Goal: Find specific page/section: Find specific page/section

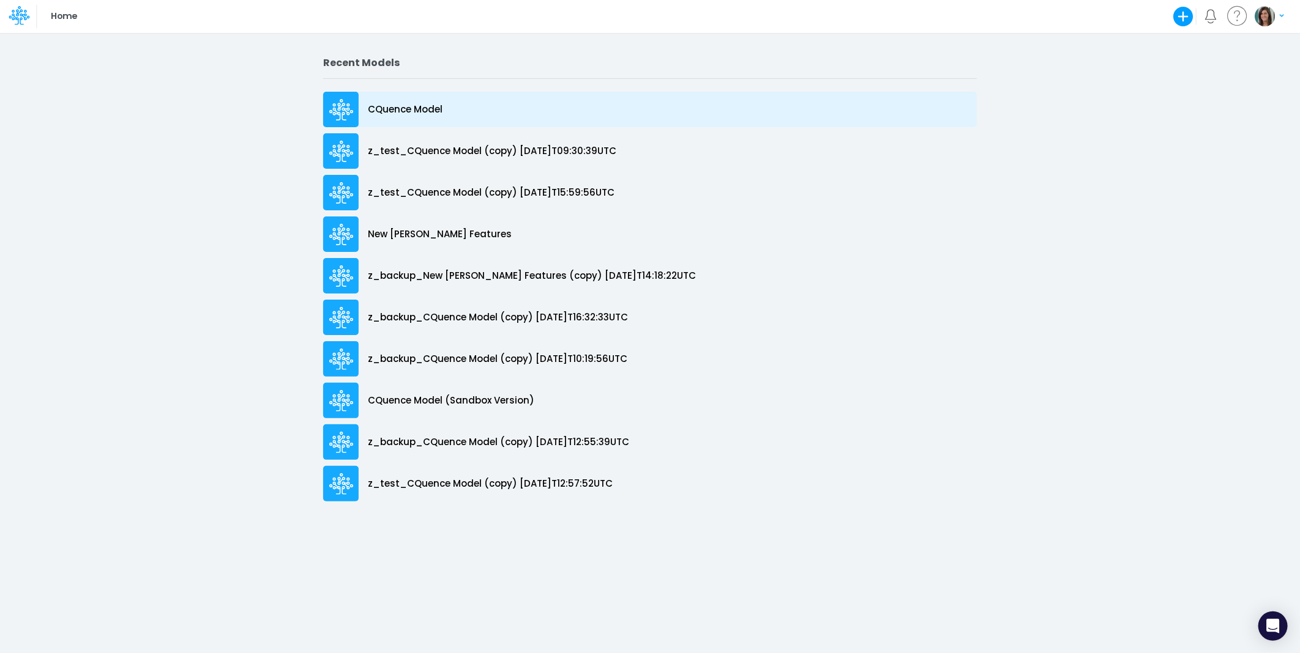
click at [430, 105] on p "CQuence Model" at bounding box center [405, 110] width 75 height 14
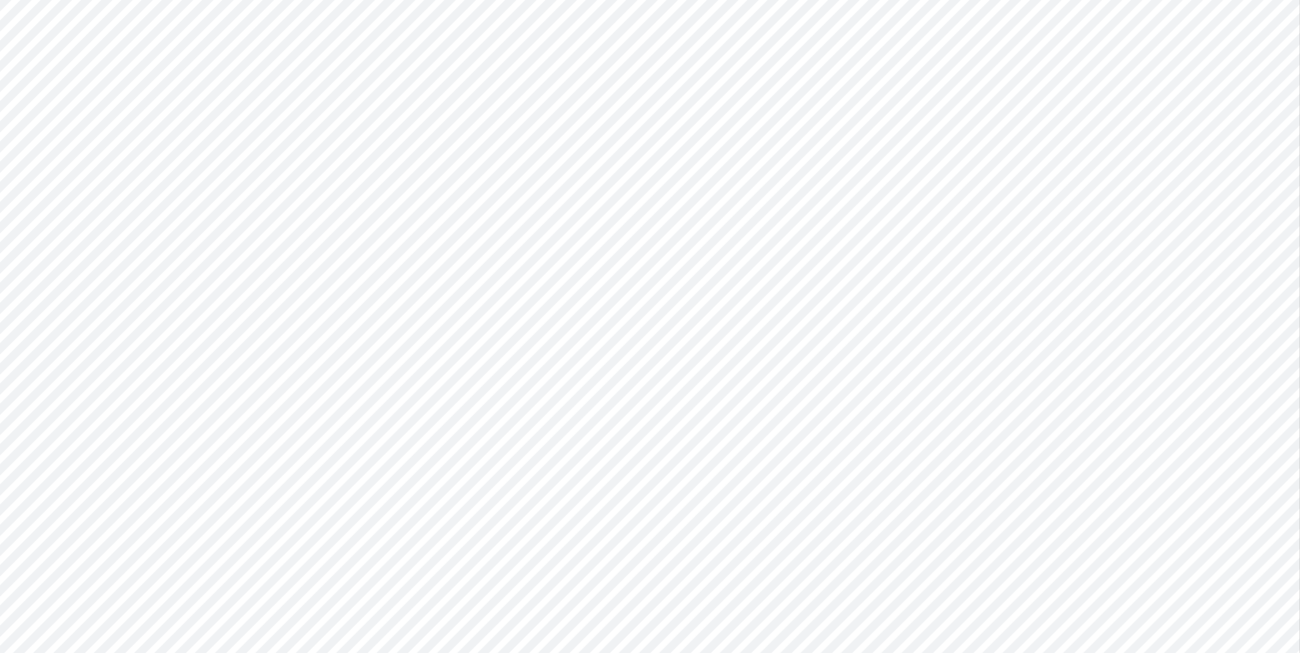
type input "Consolidated All by Month"
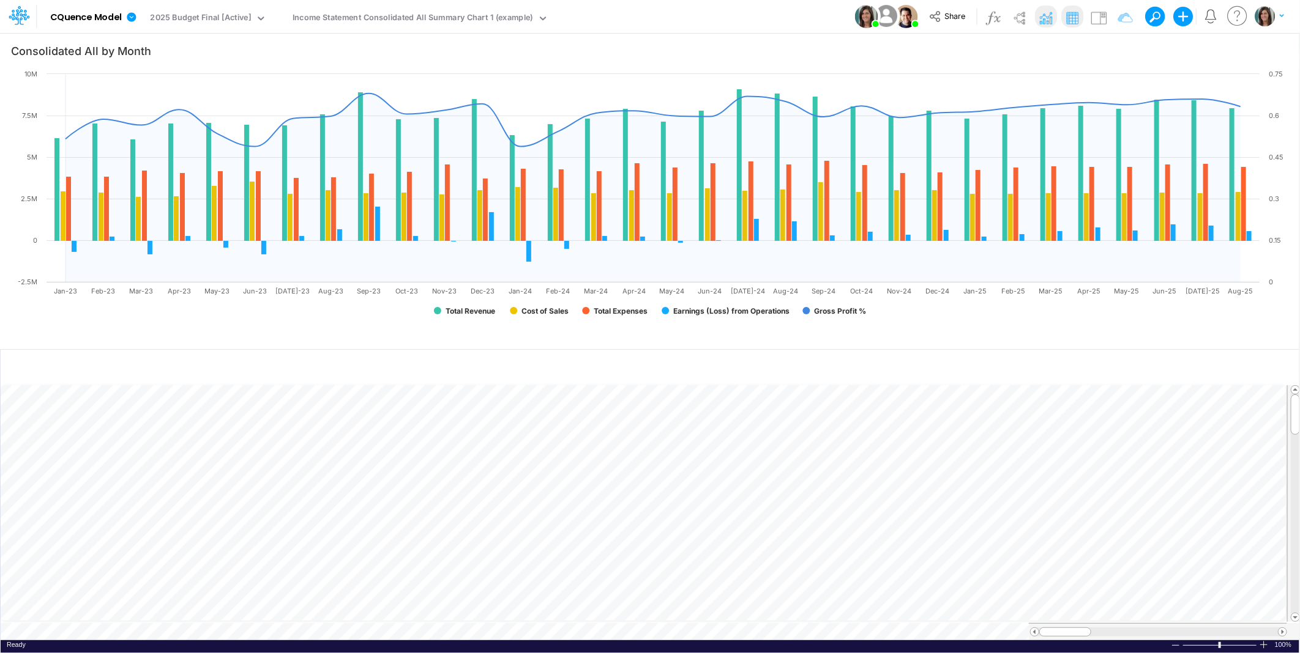
click at [705, 11] on div "Model CQuence Model Edit model settings Duplicate Import QuickBooks QuickBooks …" at bounding box center [650, 16] width 1170 height 33
click at [313, 16] on div "Income Statement Consolidated All Summary Chart 1 (example)" at bounding box center [412, 19] width 240 height 14
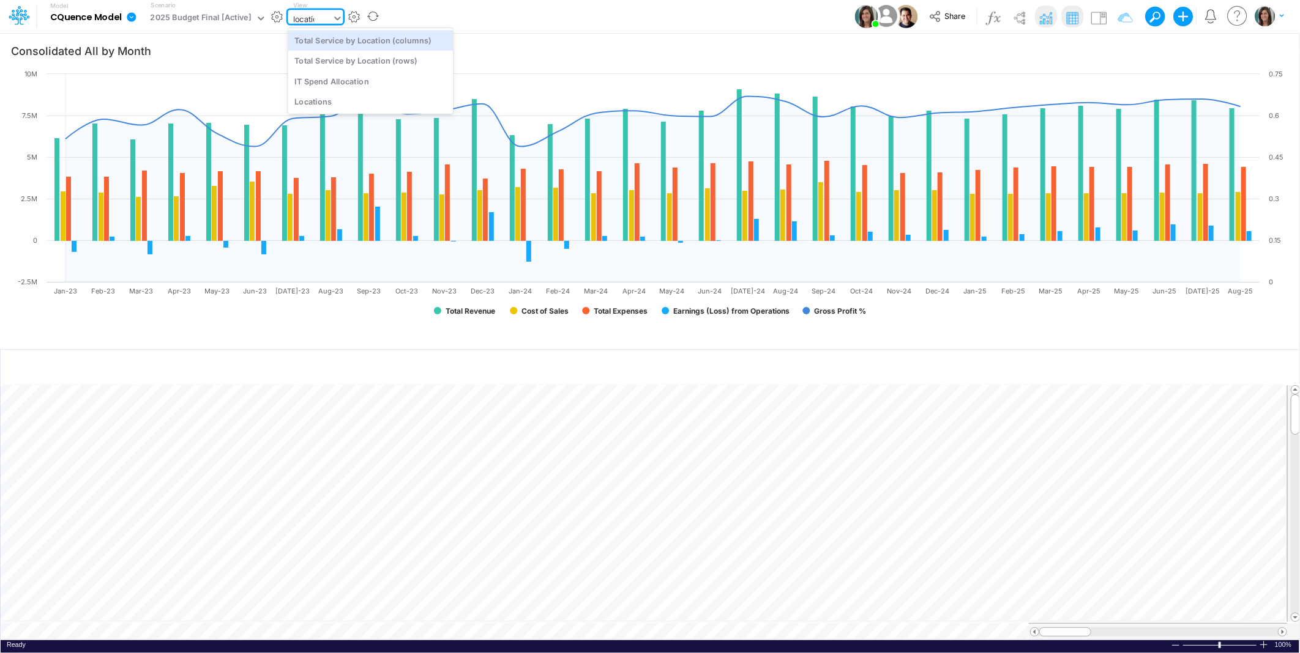
type input "location"
click at [316, 99] on div "Locations" at bounding box center [370, 101] width 165 height 20
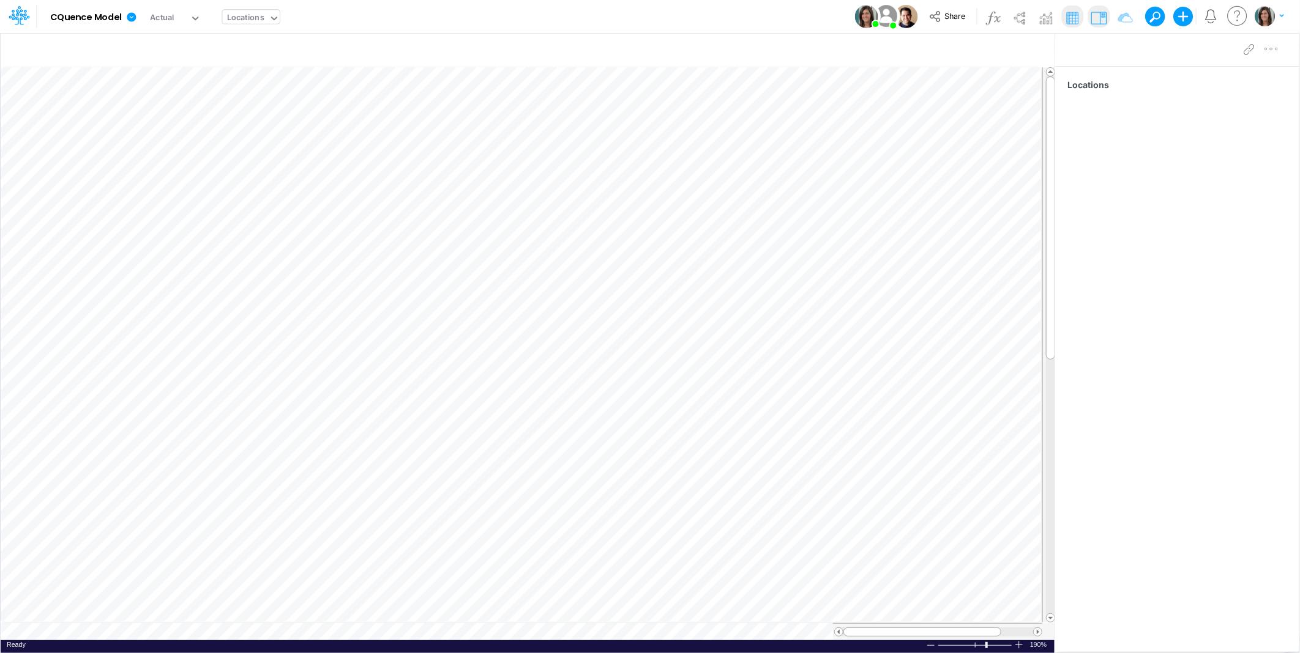
drag, startPoint x: 244, startPoint y: 17, endPoint x: 236, endPoint y: 17, distance: 7.4
click at [244, 17] on div "Locations" at bounding box center [245, 19] width 37 height 14
type input "rows"
click at [300, 43] on div "Total Service by Location (rows)" at bounding box center [304, 40] width 165 height 20
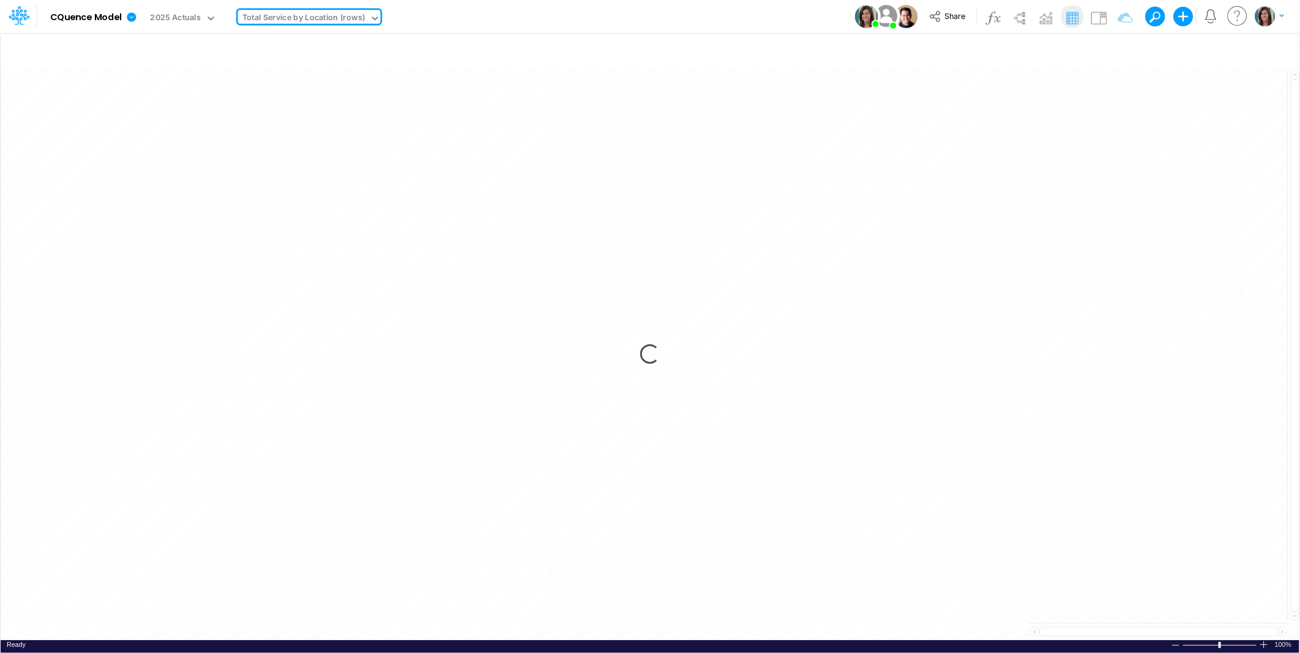
click at [554, 17] on div "Model CQuence Model Edit model settings Duplicate Import QuickBooks QuickBooks …" at bounding box center [650, 16] width 1170 height 33
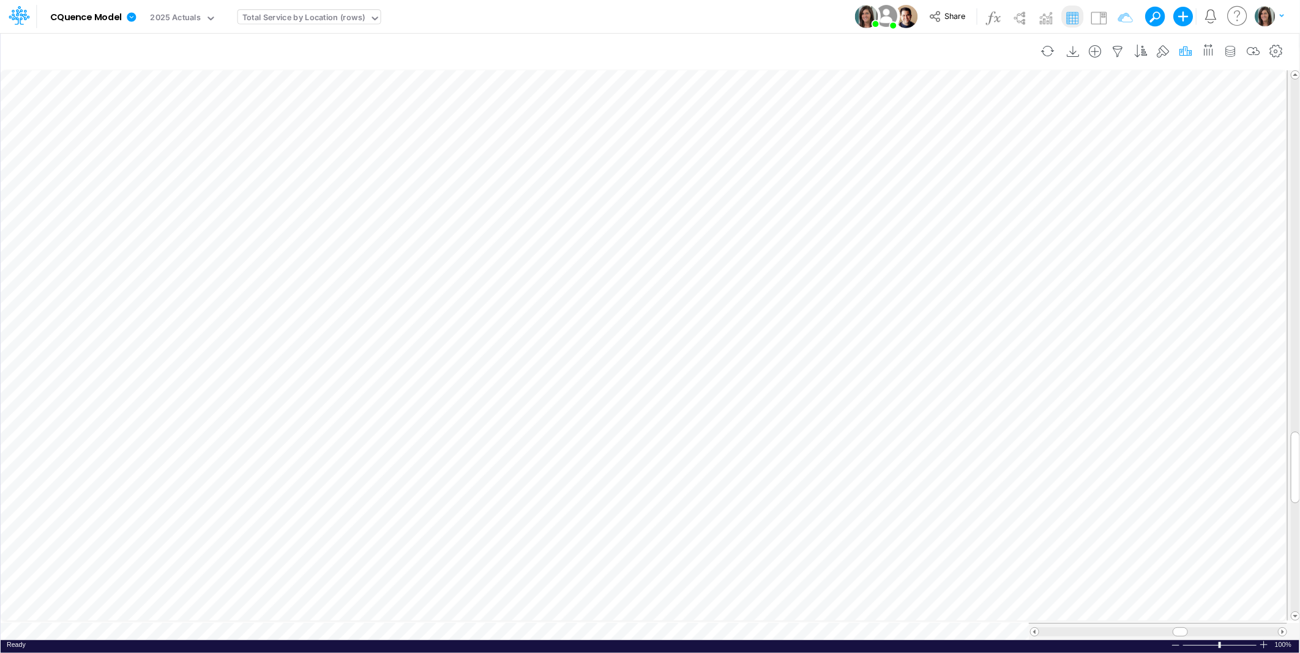
click at [1180, 52] on icon "button" at bounding box center [1185, 51] width 18 height 13
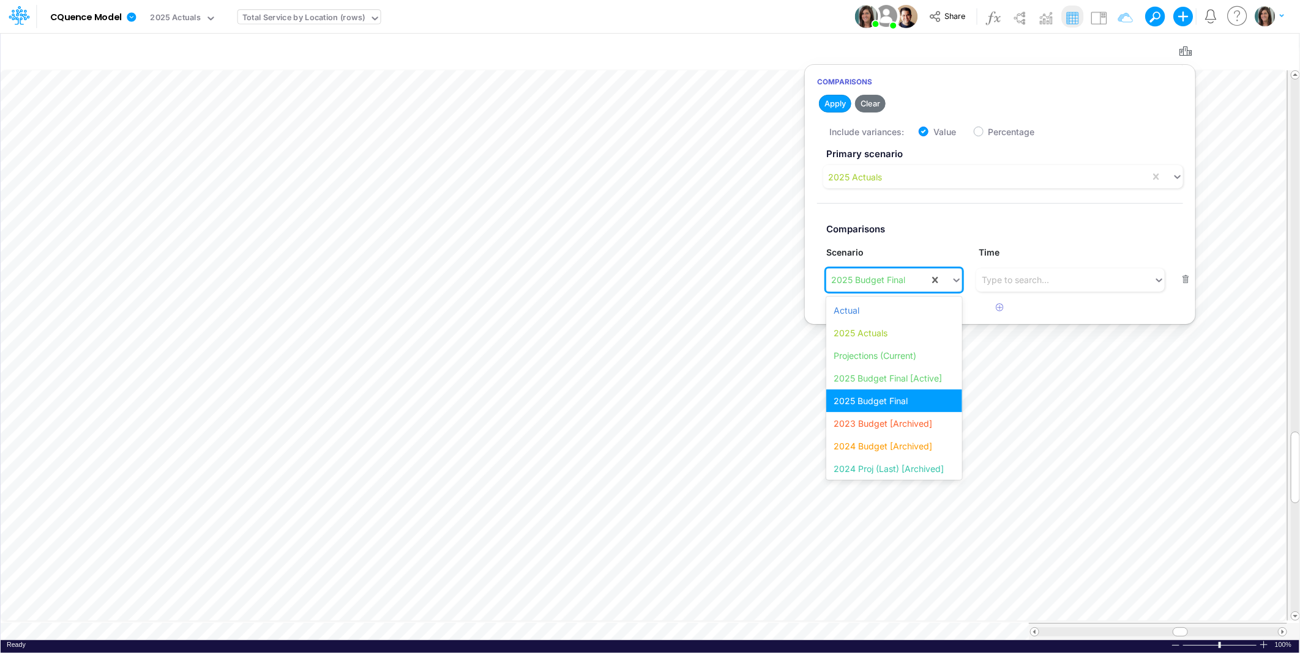
click at [890, 284] on div "2025 Budget Final" at bounding box center [868, 279] width 74 height 13
drag, startPoint x: 767, startPoint y: 16, endPoint x: 836, endPoint y: 34, distance: 71.4
click at [767, 17] on div "Model CQuence Model Edit model settings Duplicate Import QuickBooks QuickBooks …" at bounding box center [650, 16] width 1170 height 33
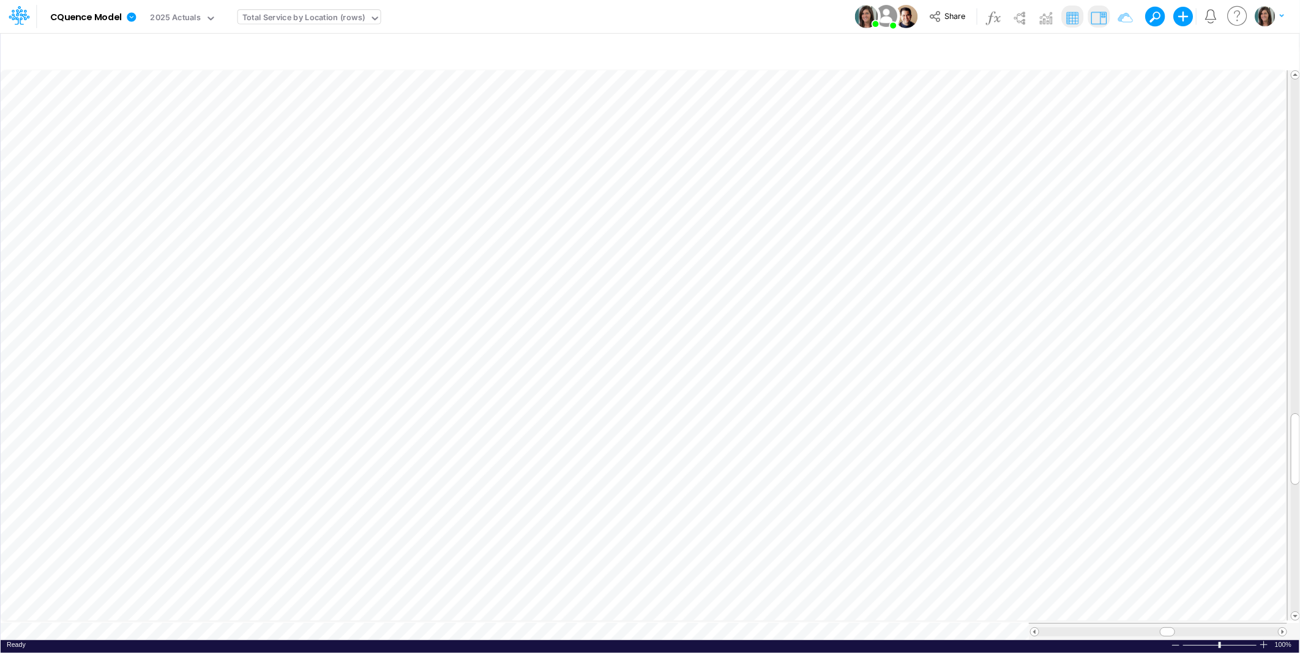
click at [1096, 17] on img at bounding box center [1098, 18] width 20 height 20
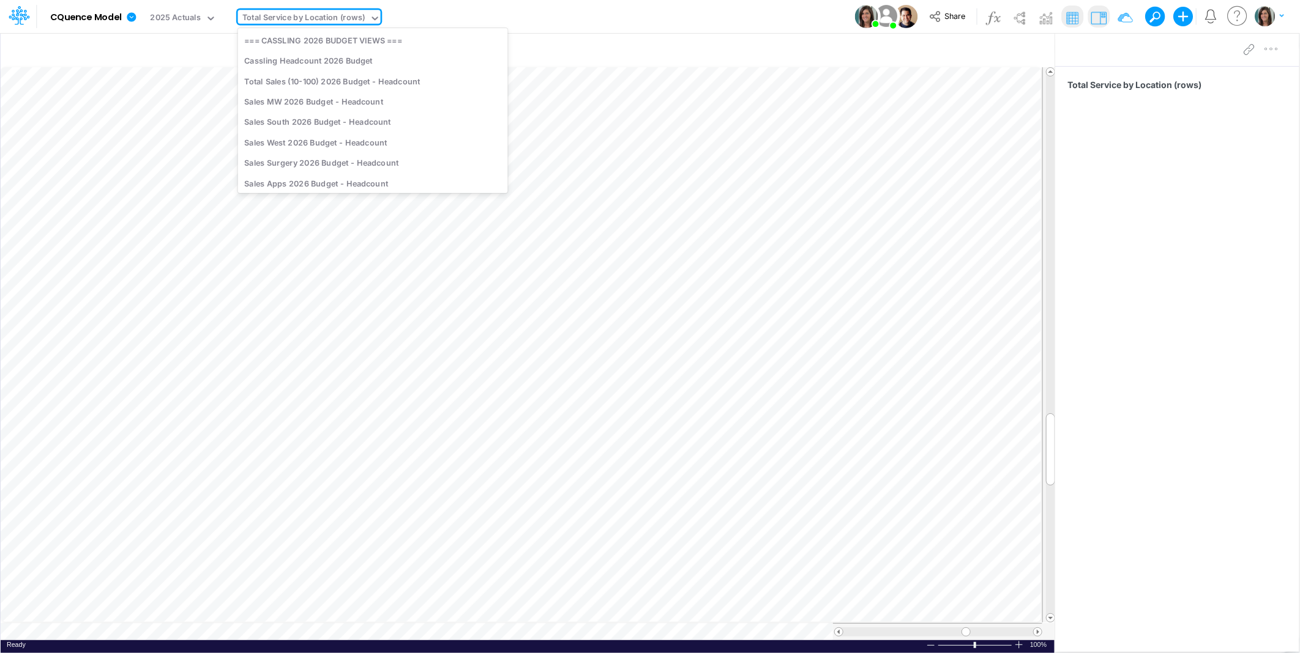
click at [302, 16] on div "Total Service by Location (rows)" at bounding box center [303, 19] width 123 height 14
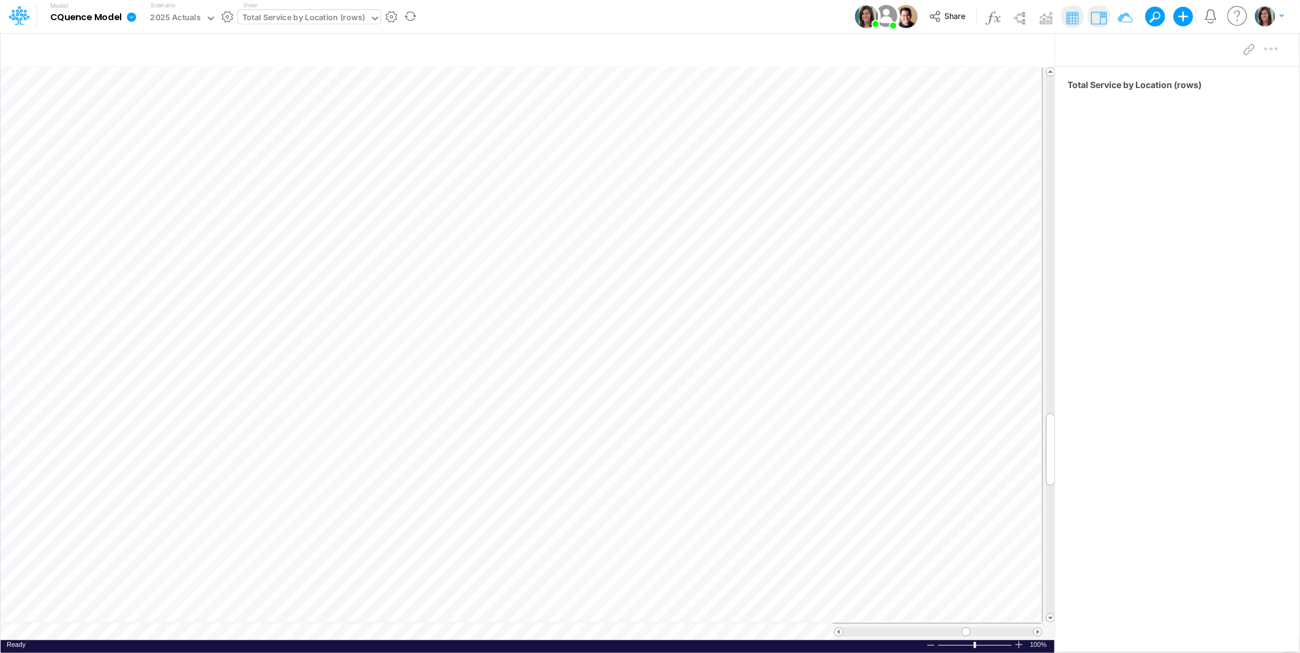
click at [306, 17] on div "Total Service by Location (rows)" at bounding box center [303, 19] width 123 height 14
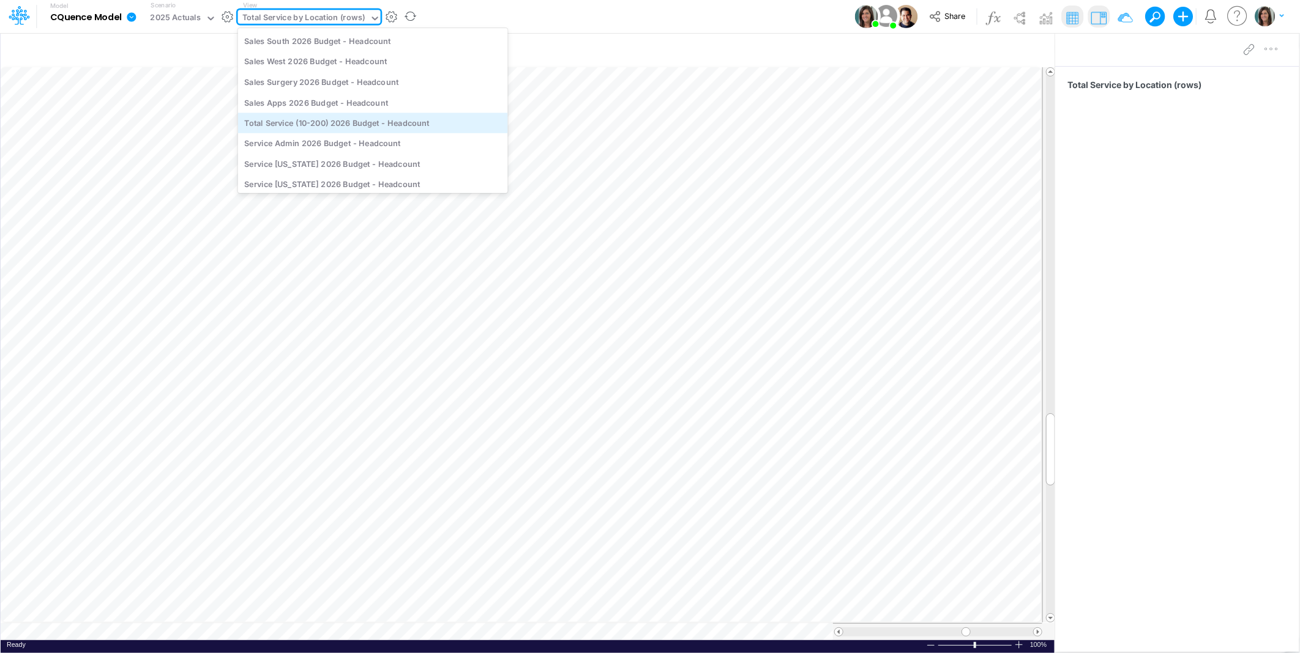
scroll to position [0, 0]
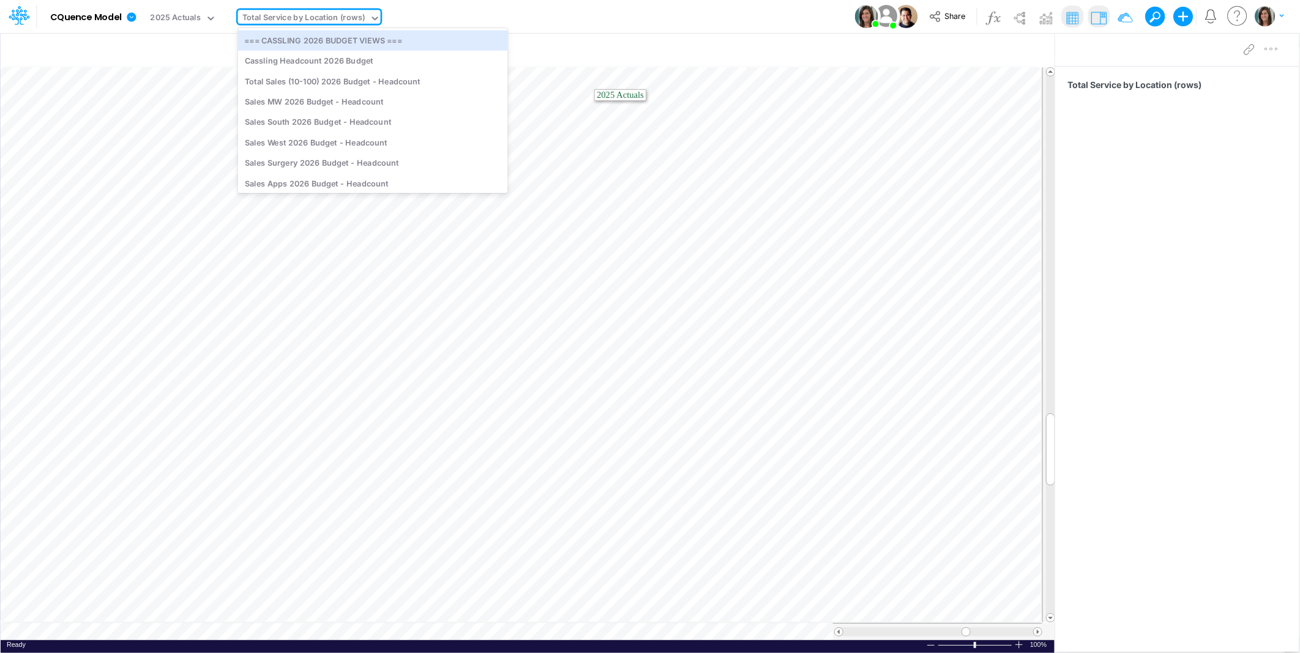
click at [515, 14] on div "Model CQuence Model Edit model settings Duplicate Import QuickBooks QuickBooks …" at bounding box center [650, 16] width 1170 height 33
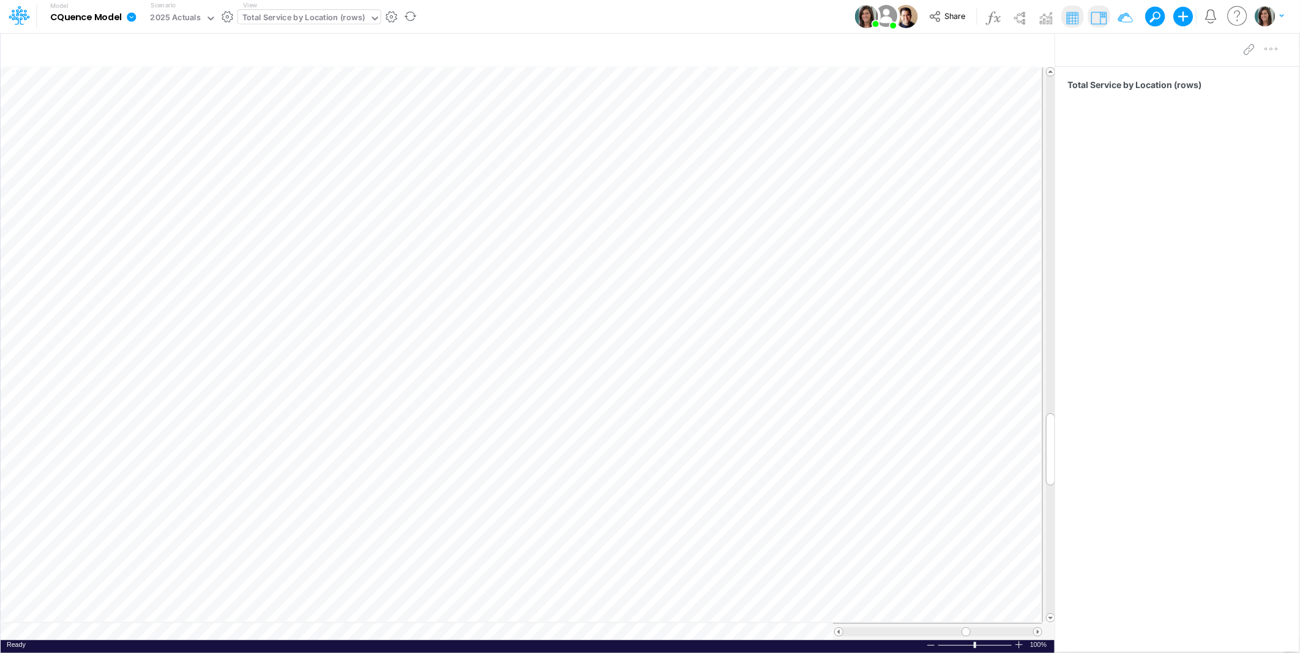
click at [305, 23] on div "Total Service by Location (rows)" at bounding box center [303, 19] width 123 height 14
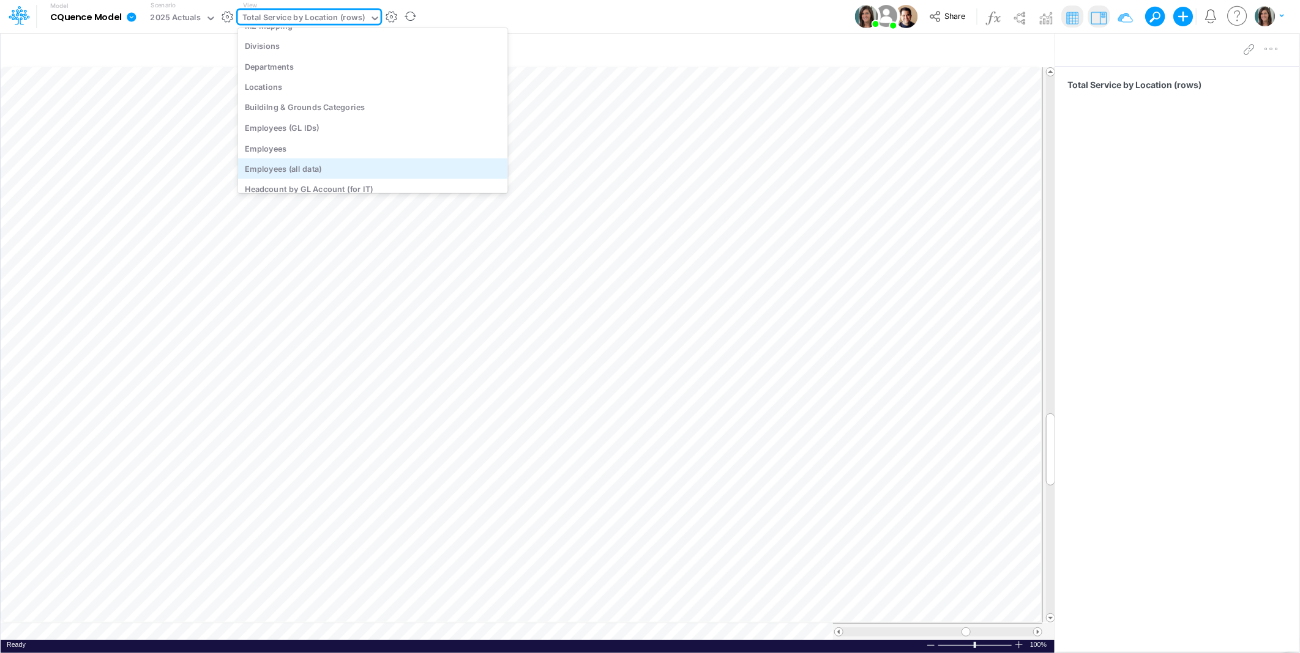
scroll to position [3180, 0]
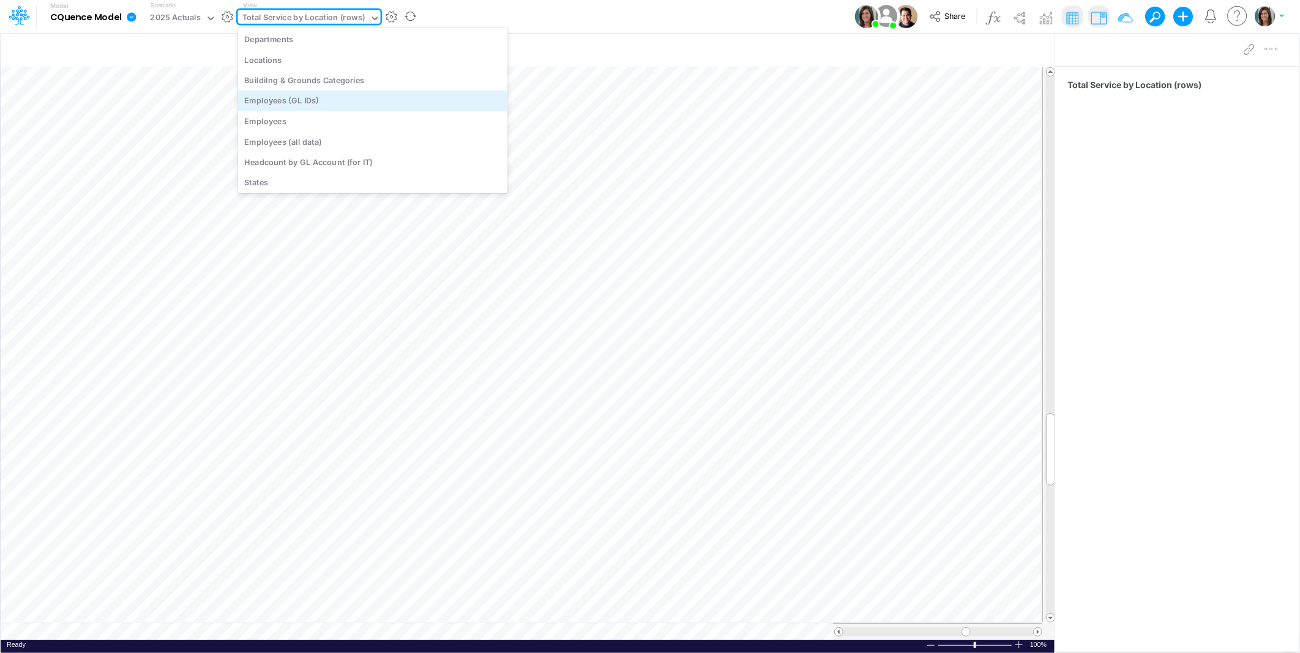
click at [325, 102] on div "Employees (GL IDs)" at bounding box center [373, 101] width 270 height 20
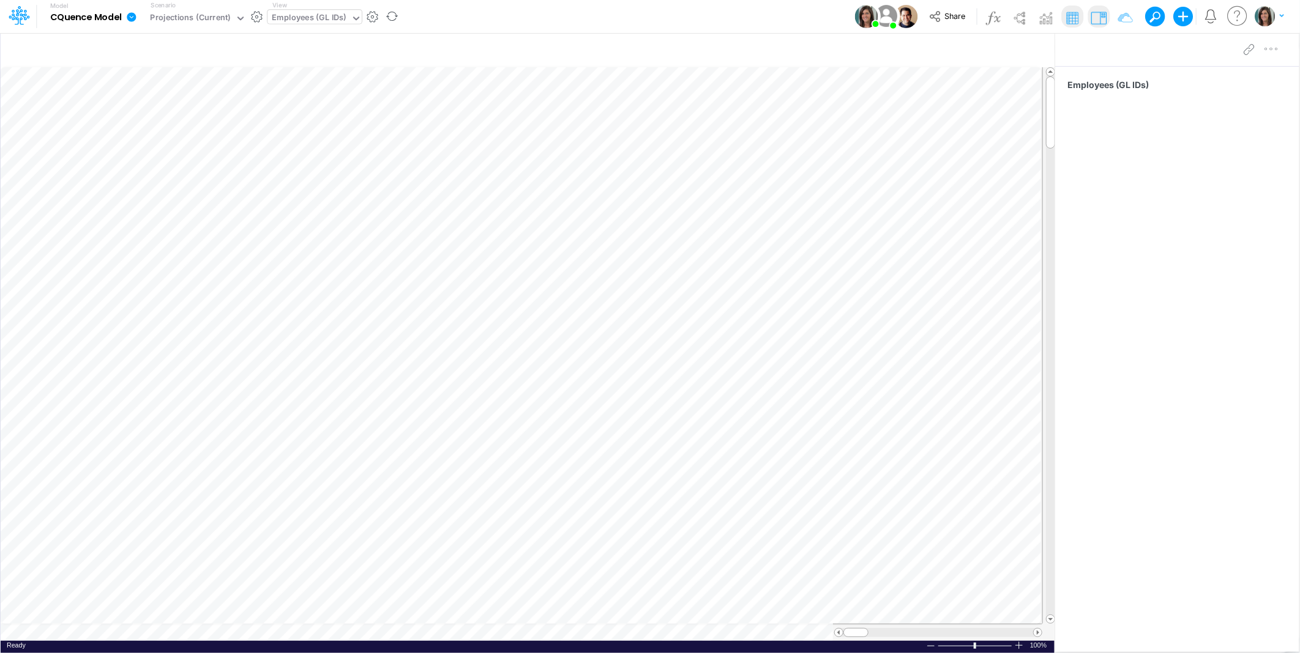
click at [308, 13] on div "Employees (GL IDs)" at bounding box center [309, 19] width 75 height 14
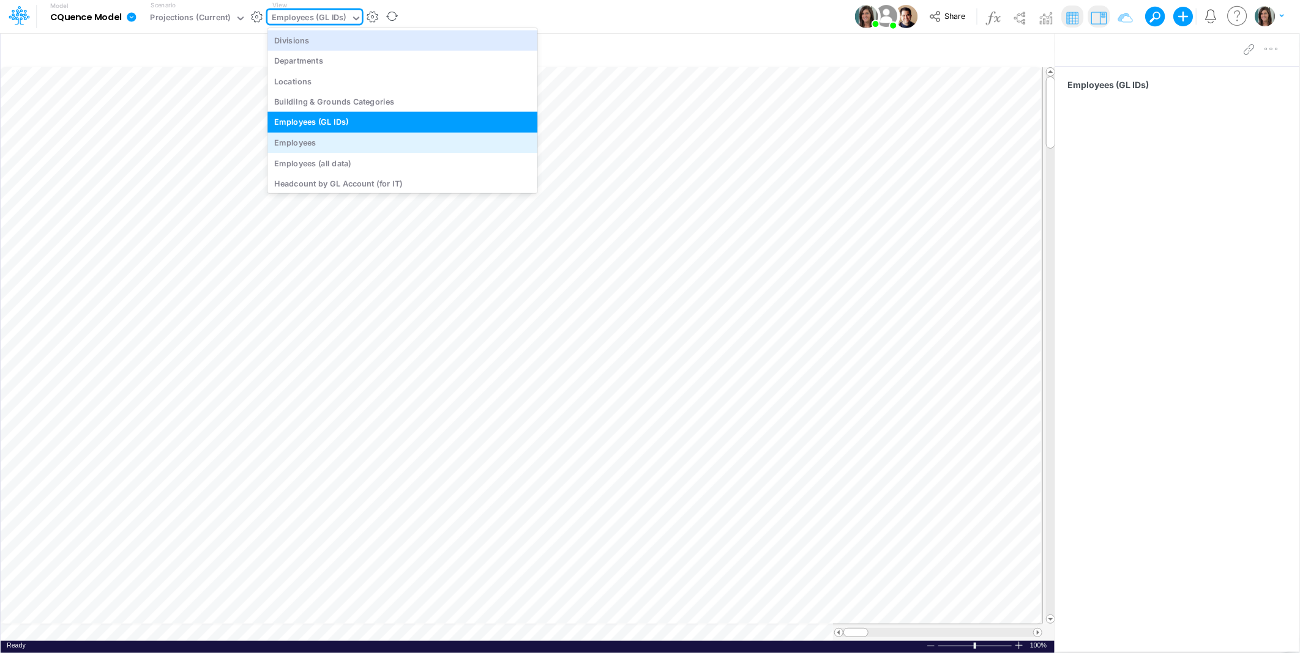
scroll to position [3184, 0]
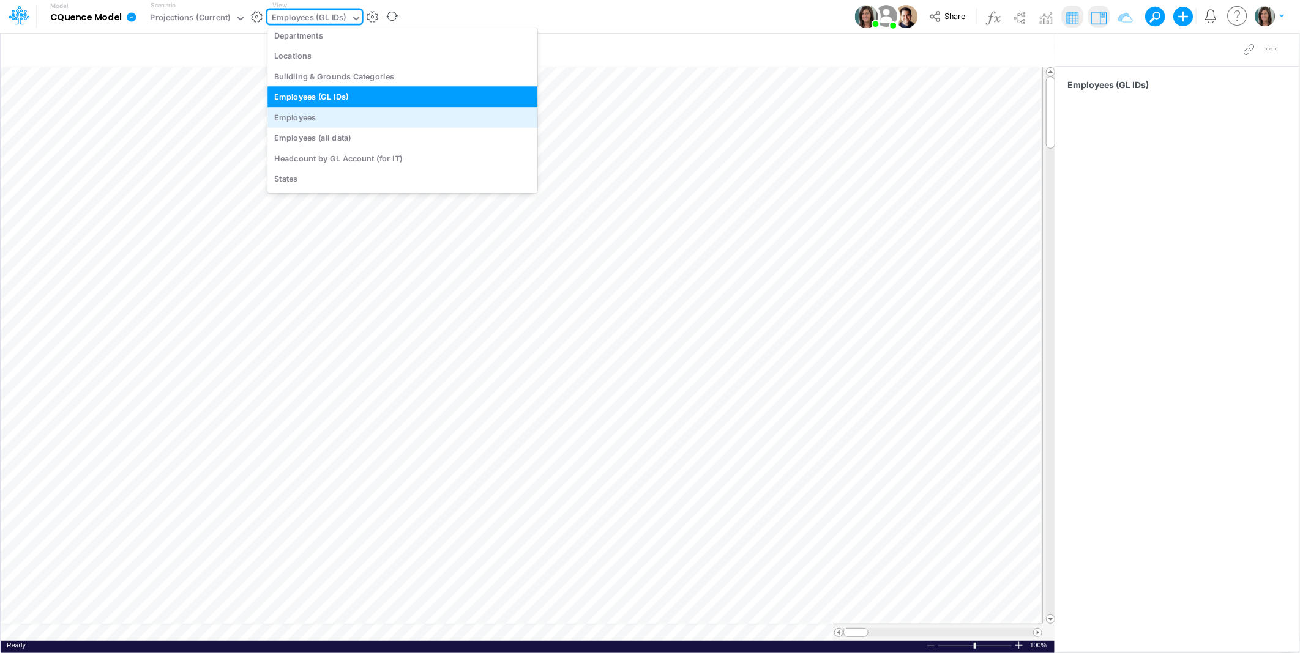
click at [320, 112] on div "Employees" at bounding box center [402, 117] width 270 height 20
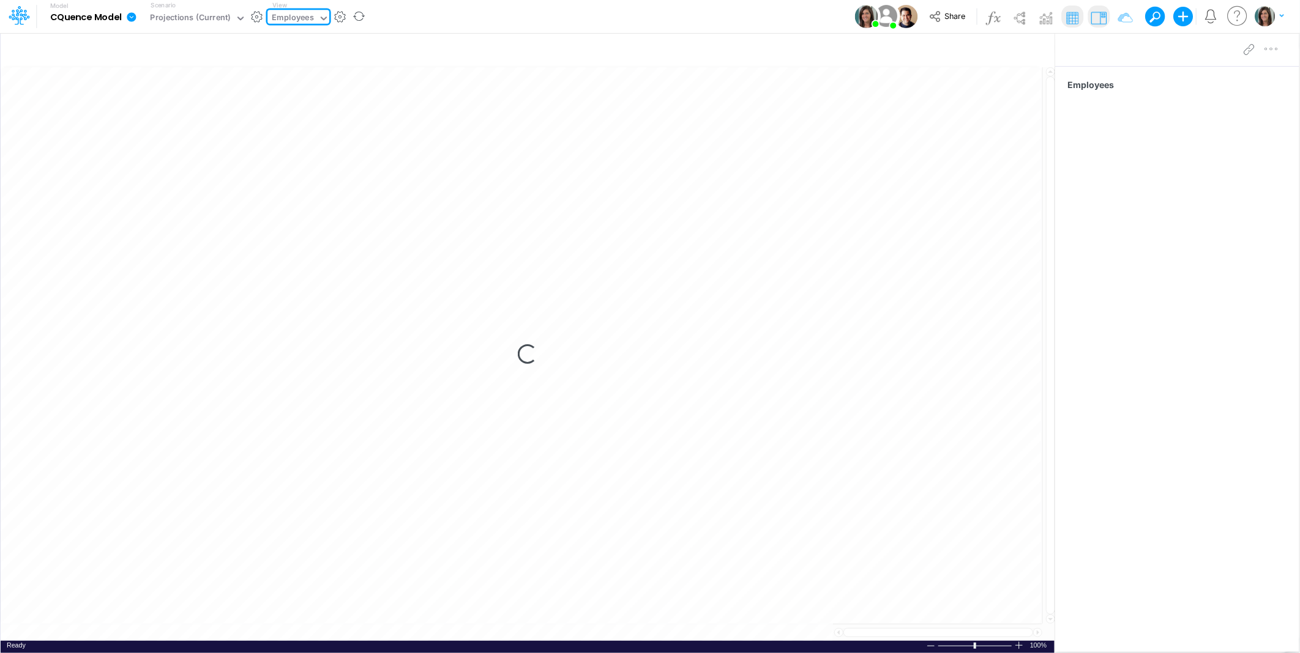
click at [433, 15] on div "Model CQuence Model Edit model settings Duplicate Import QuickBooks QuickBooks …" at bounding box center [650, 16] width 1170 height 33
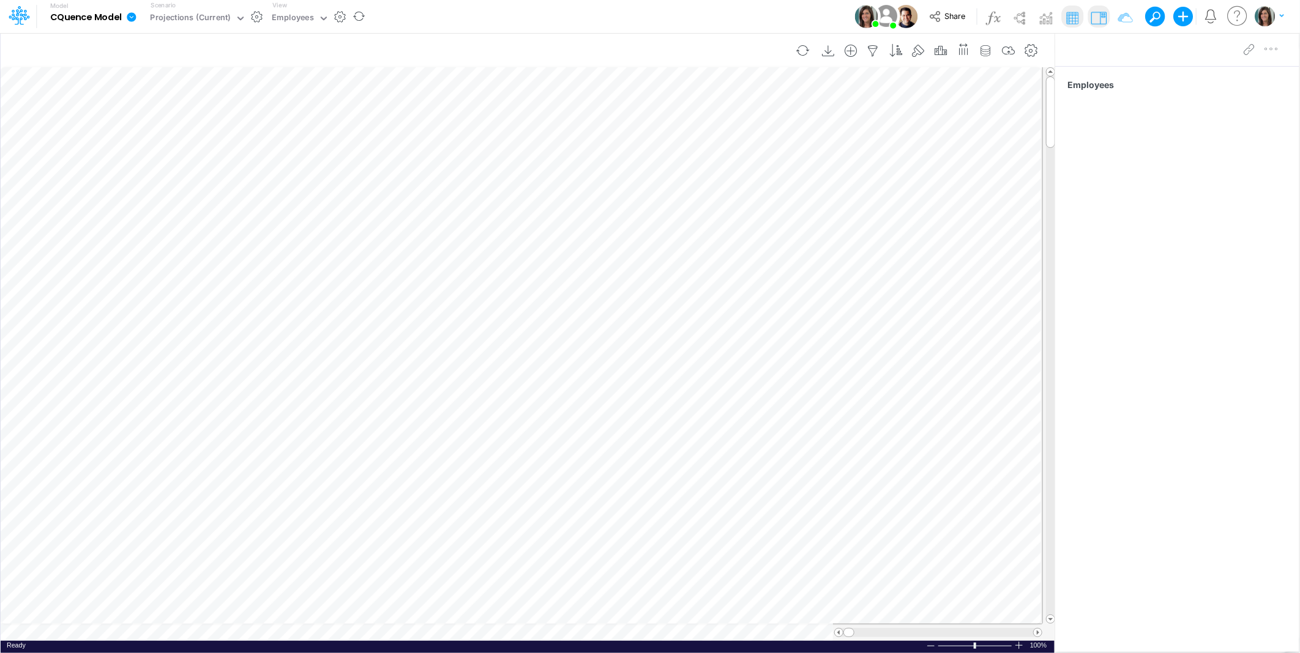
scroll to position [0, 1]
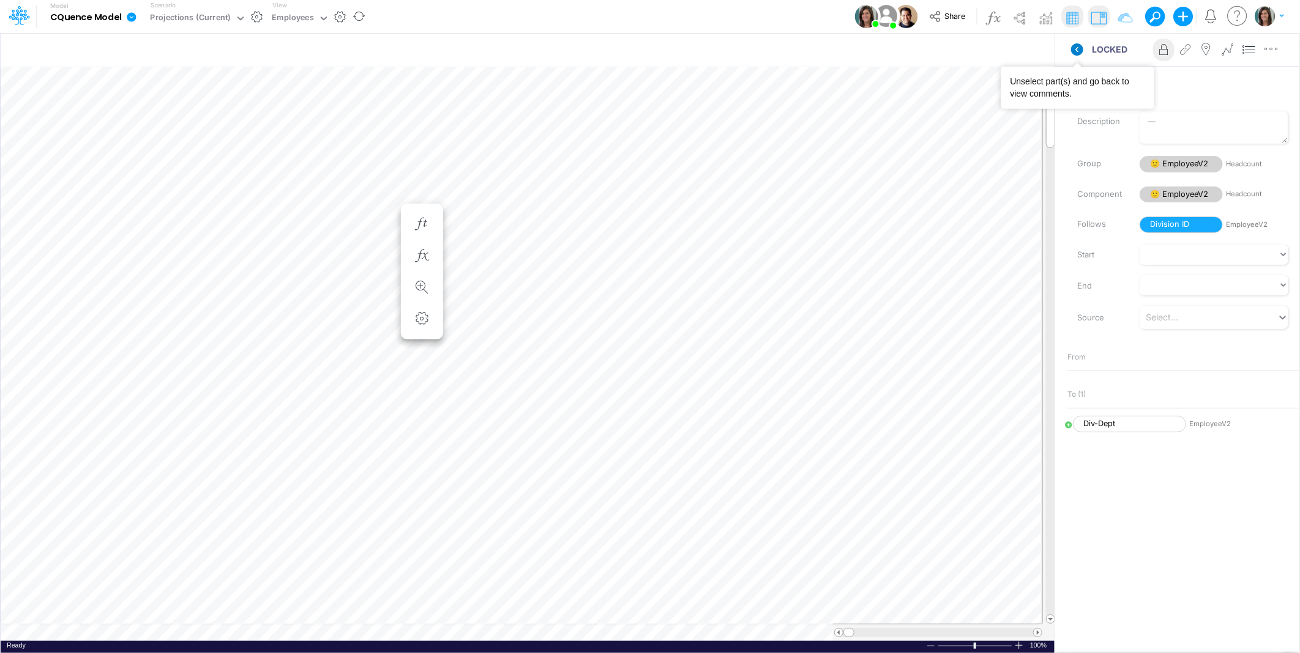
click at [1078, 53] on icon at bounding box center [1077, 49] width 12 height 12
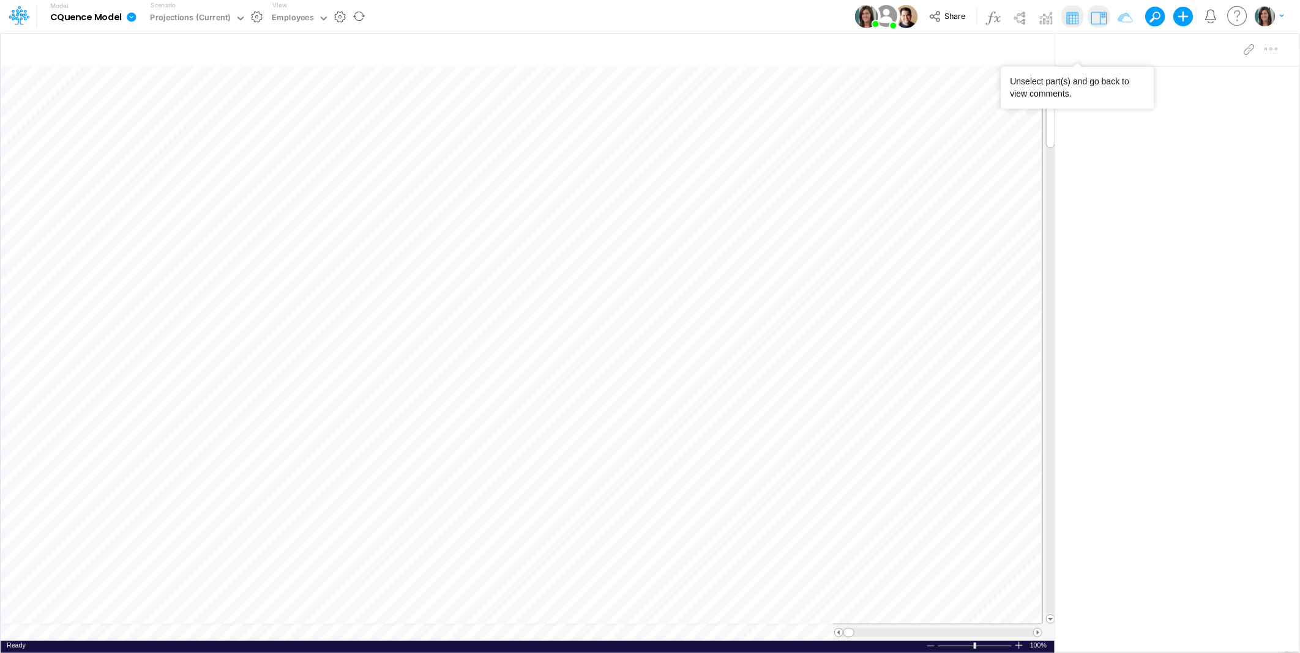
click at [650, 16] on div "Model CQuence Model Edit model settings Duplicate Import QuickBooks QuickBooks …" at bounding box center [650, 16] width 1170 height 33
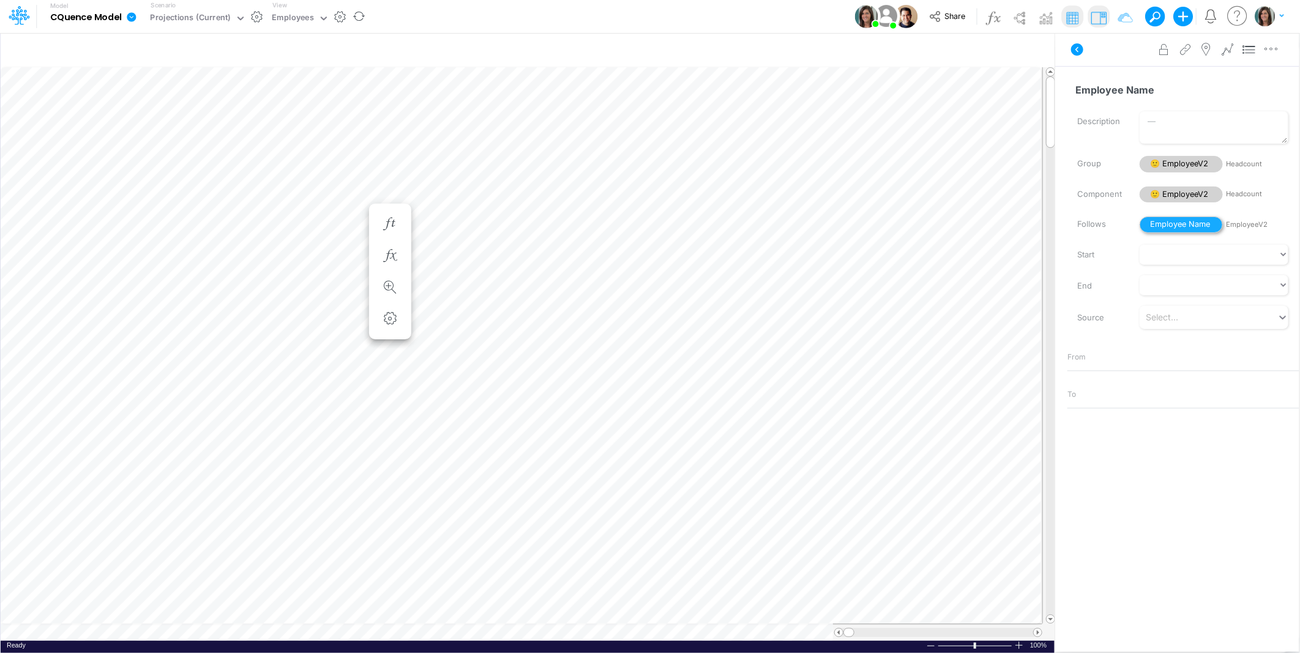
click at [1188, 226] on span "Employee Name" at bounding box center [1180, 225] width 83 height 17
click at [1178, 194] on span "😎 EmployeeV2" at bounding box center [1180, 195] width 83 height 17
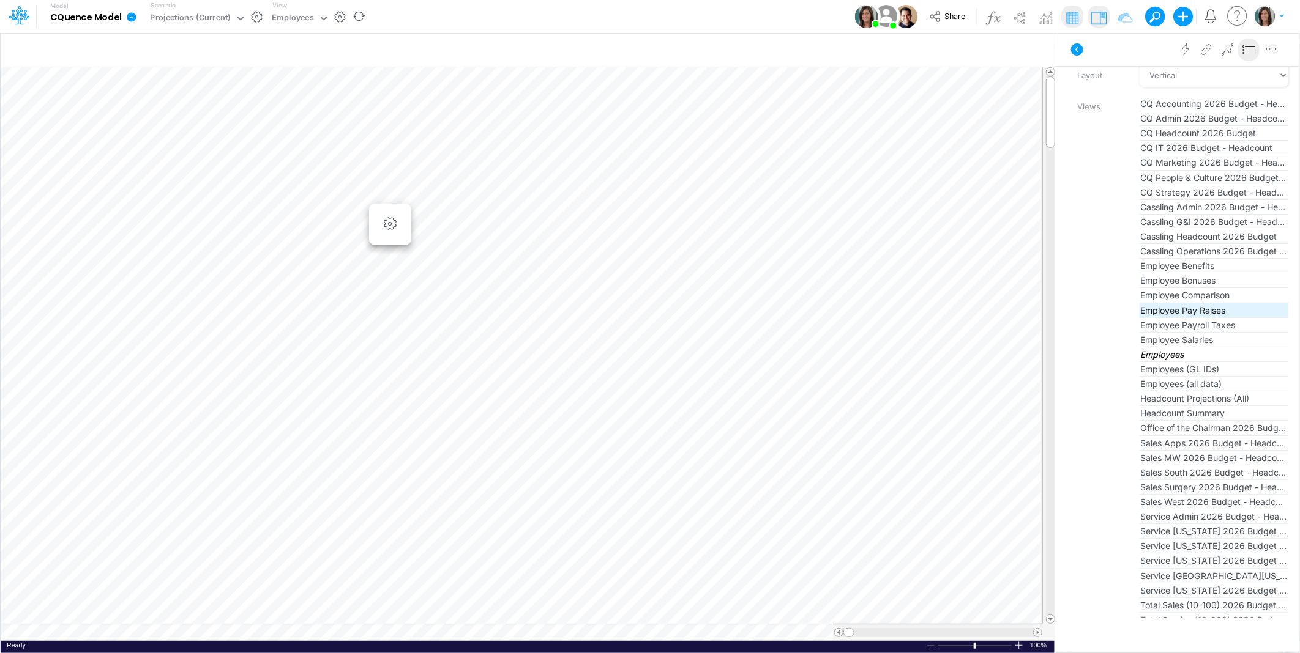
scroll to position [181, 0]
